Goal: Task Accomplishment & Management: Manage account settings

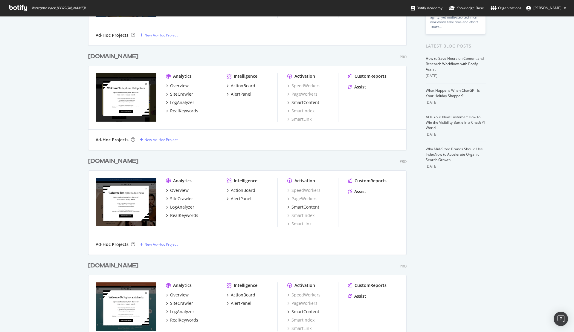
scroll to position [157, 0]
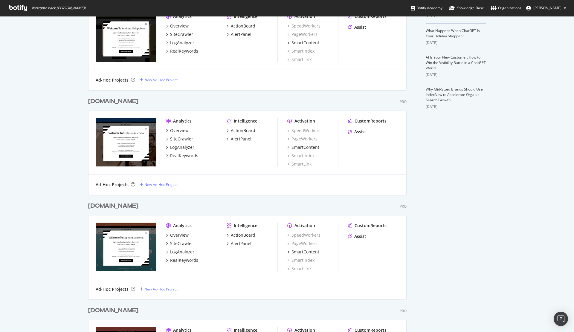
click at [121, 102] on div "[DOMAIN_NAME]" at bounding box center [113, 101] width 50 height 9
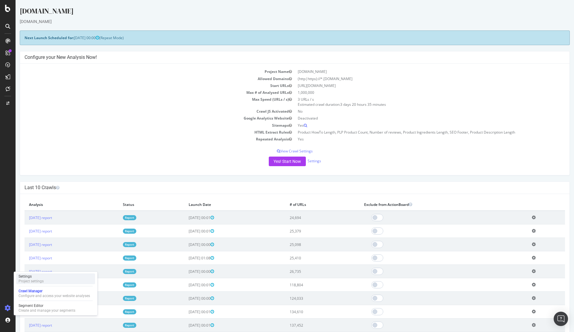
click at [39, 278] on div "Settings" at bounding box center [31, 276] width 25 height 5
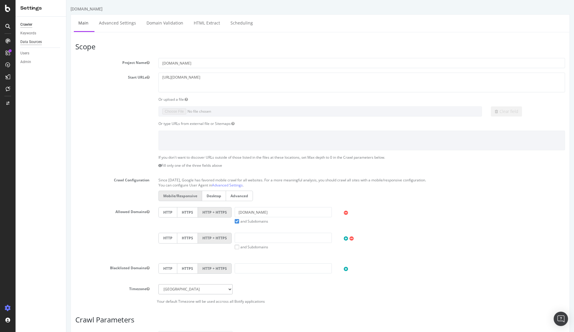
click at [30, 42] on div "Data Sources" at bounding box center [31, 42] width 22 height 6
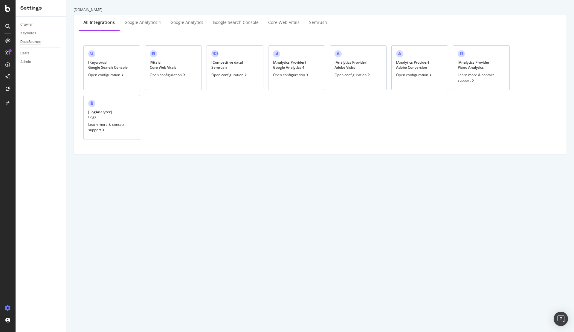
click at [306, 76] on div "Open configuration" at bounding box center [291, 74] width 37 height 5
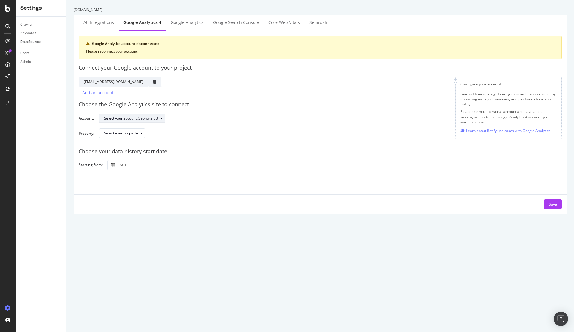
click at [159, 118] on div "button" at bounding box center [161, 119] width 7 height 4
click at [206, 105] on div "Choose the Google Analytics site to connect" at bounding box center [320, 105] width 483 height 8
click at [133, 132] on div "Select your property" at bounding box center [121, 133] width 34 height 4
click at [189, 108] on div "Choose the Google Analytics site to connect" at bounding box center [320, 105] width 483 height 8
click at [133, 134] on div "Select your property" at bounding box center [121, 133] width 34 height 4
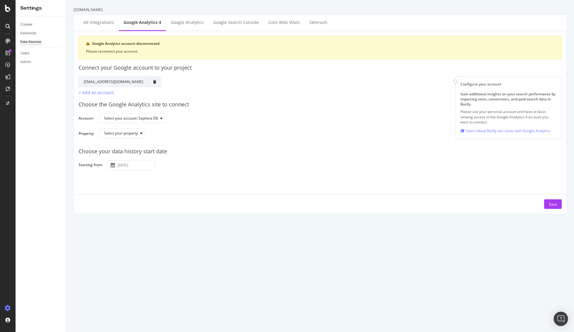
drag, startPoint x: 286, startPoint y: 142, endPoint x: 257, endPoint y: 140, distance: 29.1
click at [286, 142] on div "Select your property" at bounding box center [328, 135] width 458 height 14
click at [151, 120] on div "Select your account: Sephora EB" at bounding box center [131, 119] width 54 height 4
click at [184, 108] on div "Choose the Google Analytics site to connect Account: Select your account: Sepho…" at bounding box center [320, 119] width 483 height 47
click at [128, 137] on div "Select your property" at bounding box center [124, 133] width 41 height 8
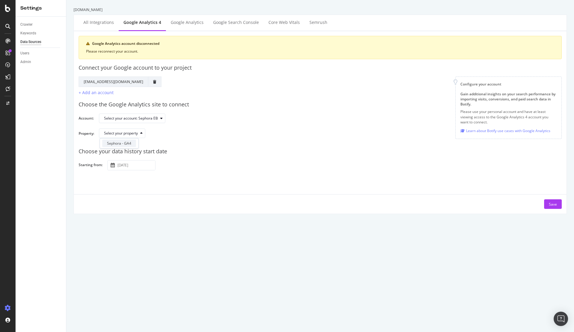
click at [133, 143] on div "Sephora - GA4" at bounding box center [119, 143] width 34 height 7
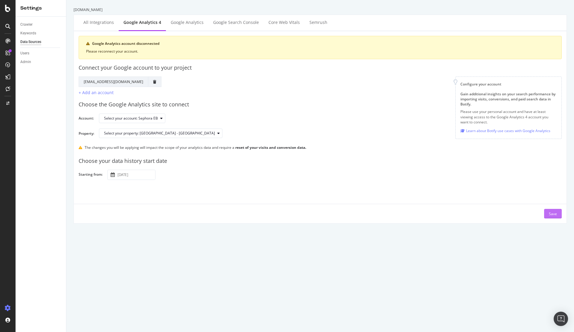
click at [549, 214] on div "Save" at bounding box center [553, 213] width 8 height 5
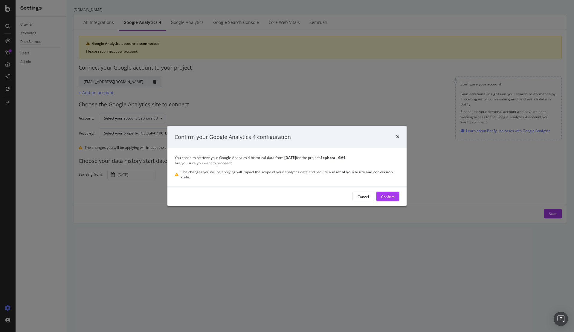
drag, startPoint x: 394, startPoint y: 199, endPoint x: 379, endPoint y: 111, distance: 89.3
click at [384, 116] on div "Confirm your Google Analytics 4 configuration You chose to retrieve your Google…" at bounding box center [287, 166] width 574 height 332
click at [361, 194] on div "Cancel" at bounding box center [362, 196] width 11 height 5
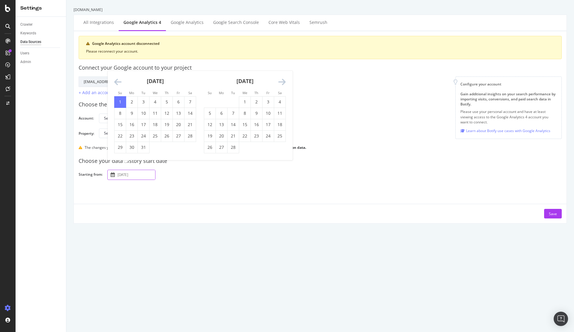
click at [135, 177] on input "[DATE]" at bounding box center [135, 175] width 39 height 10
click at [280, 80] on icon "Move forward to switch to the next month." at bounding box center [281, 82] width 7 height 8
click at [333, 78] on div "Google Account Action Reconnect Account [EMAIL_ADDRESS][DOMAIN_NAME] + Add an a…" at bounding box center [266, 85] width 367 height 19
click at [149, 176] on input "[DATE]" at bounding box center [135, 175] width 39 height 10
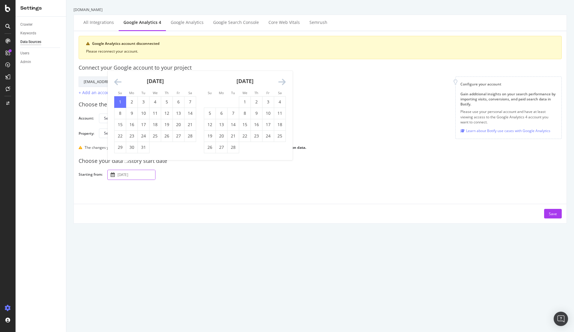
click at [281, 82] on icon "Move forward to switch to the next month." at bounding box center [281, 82] width 7 height 8
click at [281, 82] on small "Sa" at bounding box center [280, 81] width 4 height 4
click at [284, 73] on icon "Move forward to switch to the next month." at bounding box center [281, 71] width 7 height 8
click at [284, 73] on div "[DATE]" at bounding box center [245, 83] width 82 height 25
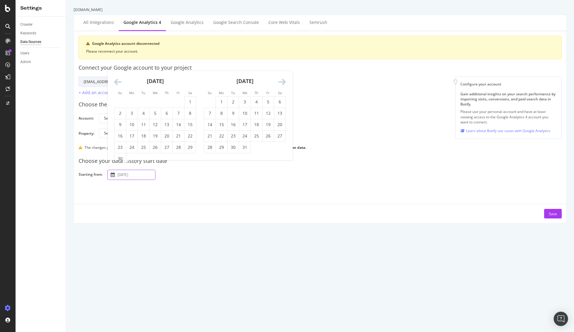
click at [325, 76] on div "Google Account Action Reconnect Account [EMAIL_ADDRESS][DOMAIN_NAME] + Add an a…" at bounding box center [266, 85] width 367 height 19
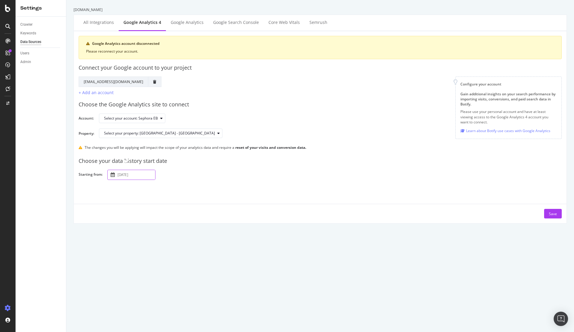
click at [147, 177] on body "Settings Crawler Keywords Data Sources Users Admin [DOMAIN_NAME] All integratio…" at bounding box center [287, 166] width 574 height 332
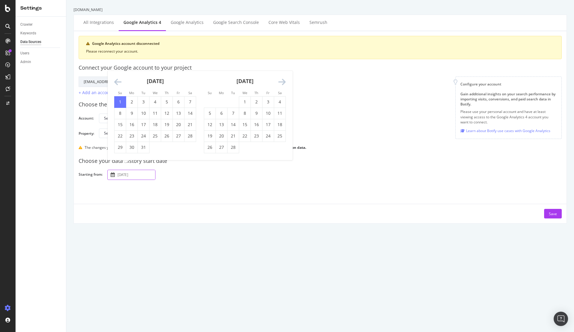
click at [222, 209] on div "Save" at bounding box center [320, 211] width 492 height 15
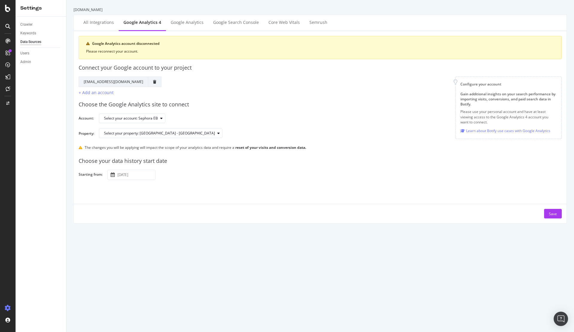
click at [144, 175] on input "[DATE]" at bounding box center [135, 175] width 39 height 10
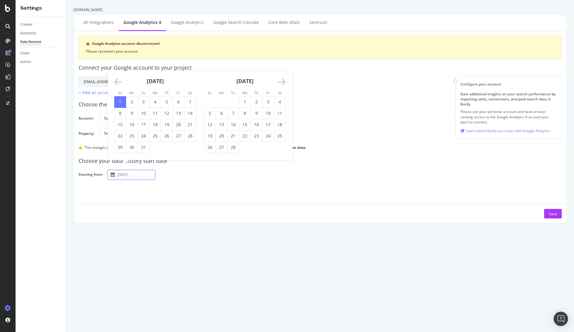
click at [235, 207] on div "Save" at bounding box center [320, 211] width 492 height 15
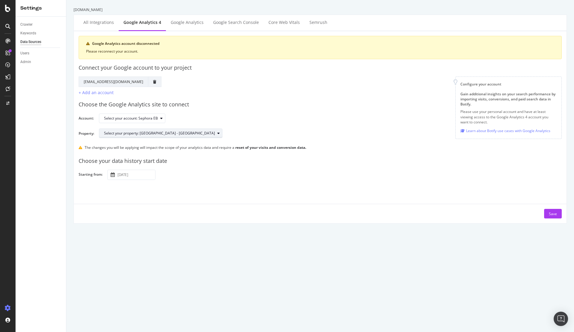
click at [153, 134] on div "Select your property: [GEOGRAPHIC_DATA] - [GEOGRAPHIC_DATA]" at bounding box center [159, 133] width 111 height 4
click at [183, 261] on div "[DOMAIN_NAME] All integrations Google Analytics 4 Google Analytics Google Searc…" at bounding box center [319, 166] width 507 height 332
